Goal: Task Accomplishment & Management: Manage account settings

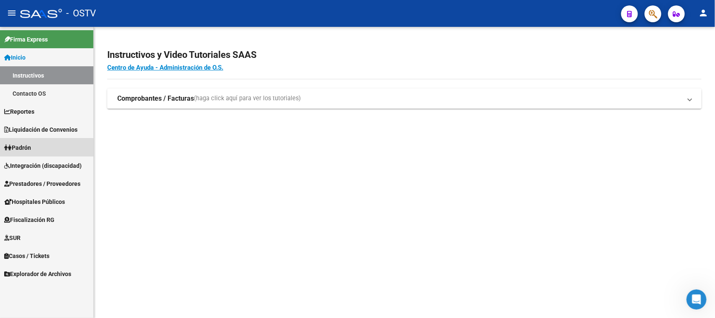
click at [28, 149] on span "Padrón" at bounding box center [17, 147] width 27 height 9
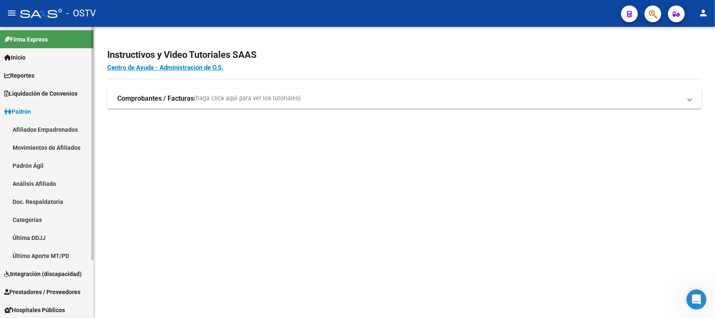
click at [38, 131] on link "Afiliados Empadronados" at bounding box center [46, 129] width 93 height 18
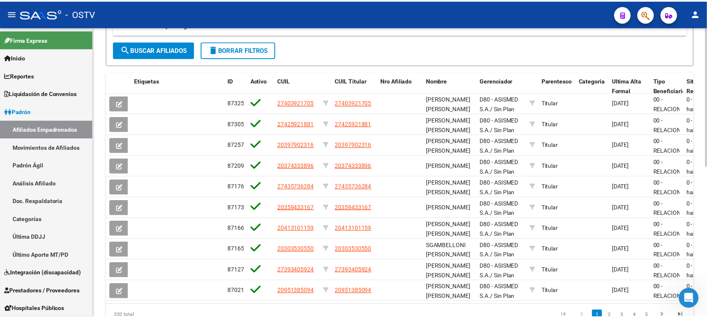
scroll to position [277, 0]
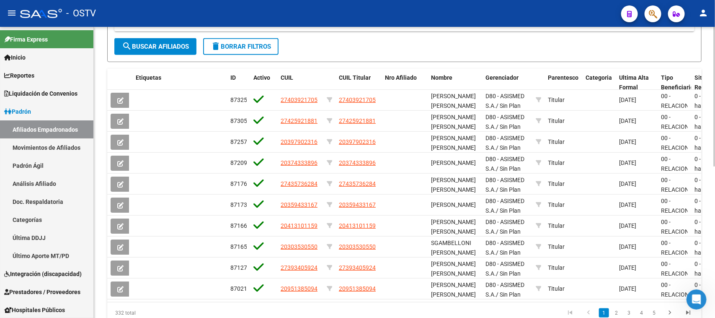
click at [711, 237] on div "[PERSON_NAME] -> Afiliados Empadronados (alt+a) file_download Exportar CSV clou…" at bounding box center [406, 49] width 624 height 600
click at [103, 128] on div "[PERSON_NAME] -> Afiliados Empadronados (alt+a) file_download Exportar CSV clou…" at bounding box center [404, 49] width 621 height 600
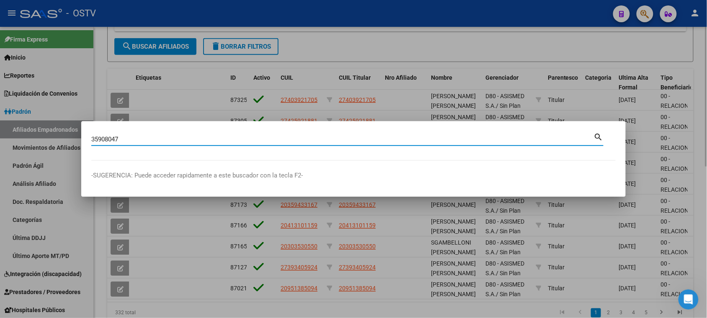
type input "35908047"
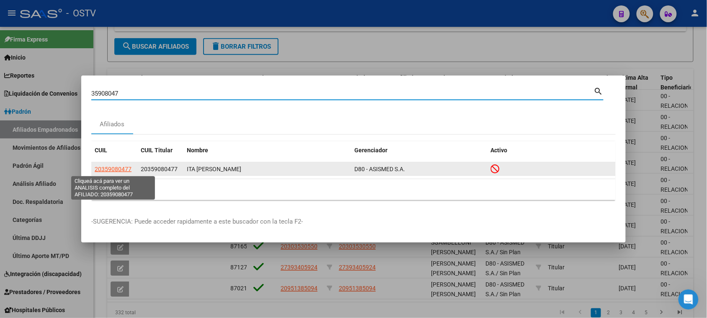
click at [115, 171] on span "20359080477" at bounding box center [113, 169] width 37 height 7
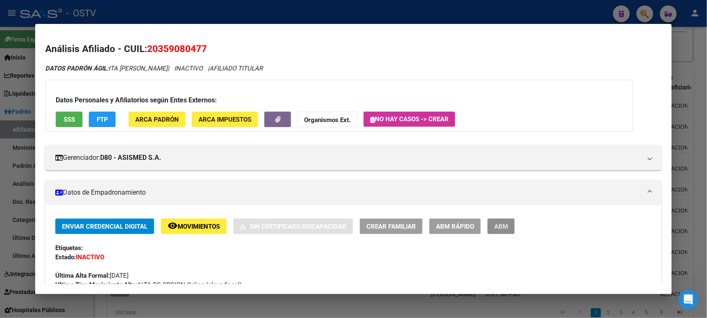
click at [494, 227] on span "ABM" at bounding box center [501, 227] width 14 height 8
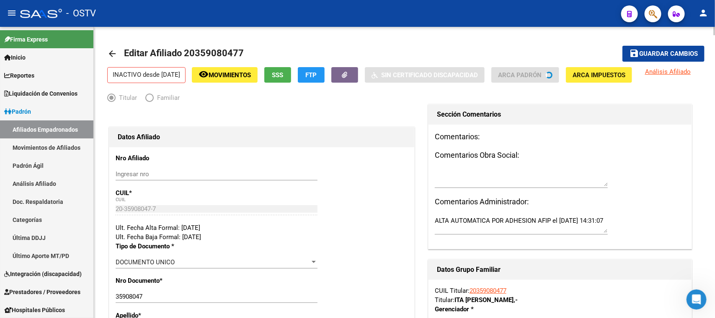
radio input "true"
type input "30-71057303-0"
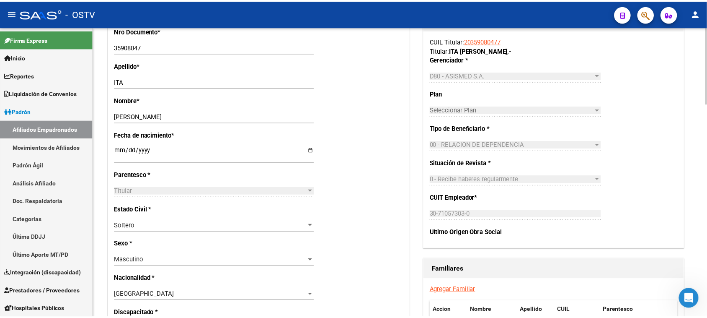
scroll to position [251, 0]
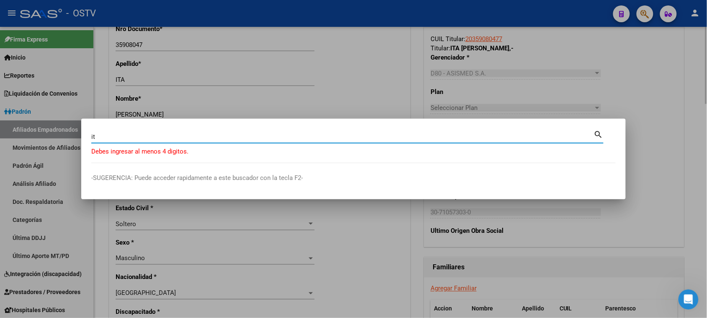
type input "i"
type input "35908047"
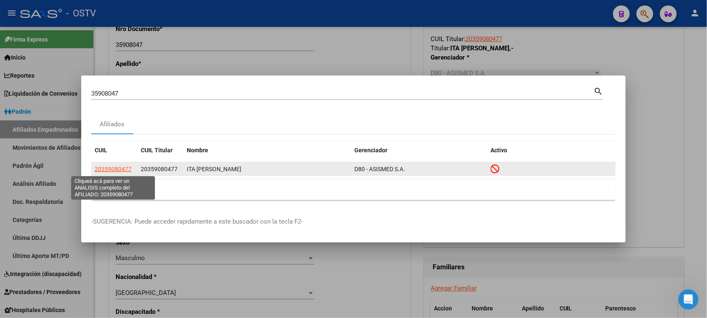
click at [121, 171] on span "20359080477" at bounding box center [113, 169] width 37 height 7
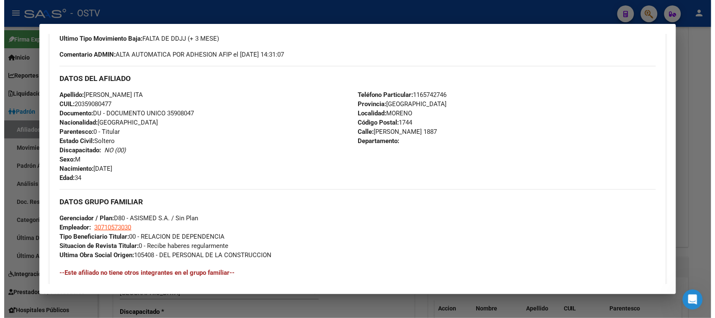
scroll to position [168, 0]
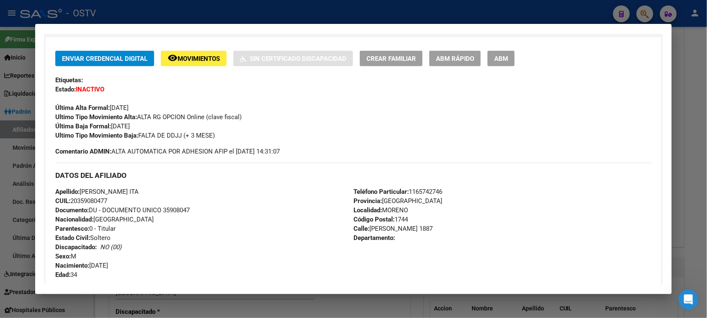
click at [494, 57] on span "ABM" at bounding box center [501, 59] width 14 height 8
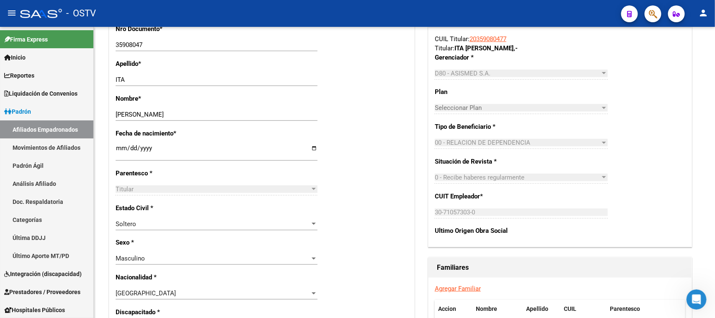
click at [703, 11] on mat-icon "person" at bounding box center [704, 13] width 10 height 10
click at [688, 54] on button "exit_to_app Salir" at bounding box center [686, 55] width 51 height 20
